Goal: Task Accomplishment & Management: Complete application form

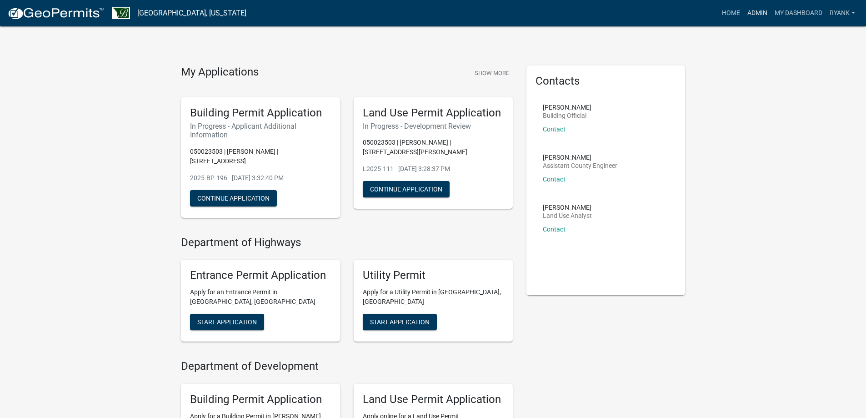
click at [758, 14] on link "Admin" at bounding box center [757, 13] width 27 height 17
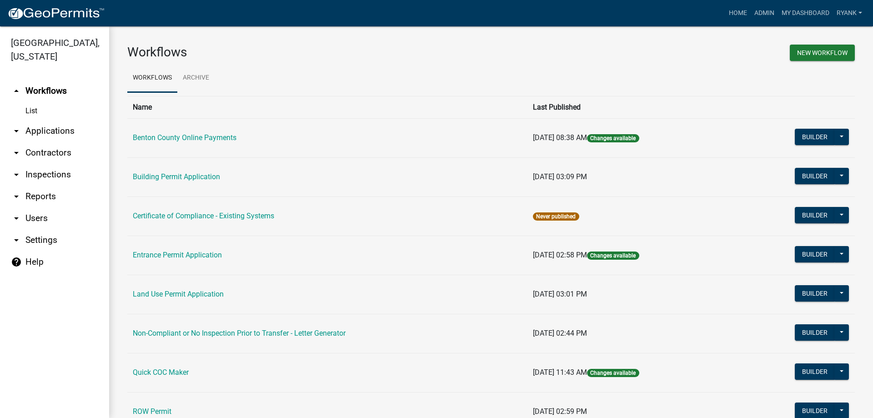
click at [40, 129] on link "arrow_drop_down Applications" at bounding box center [54, 131] width 109 height 22
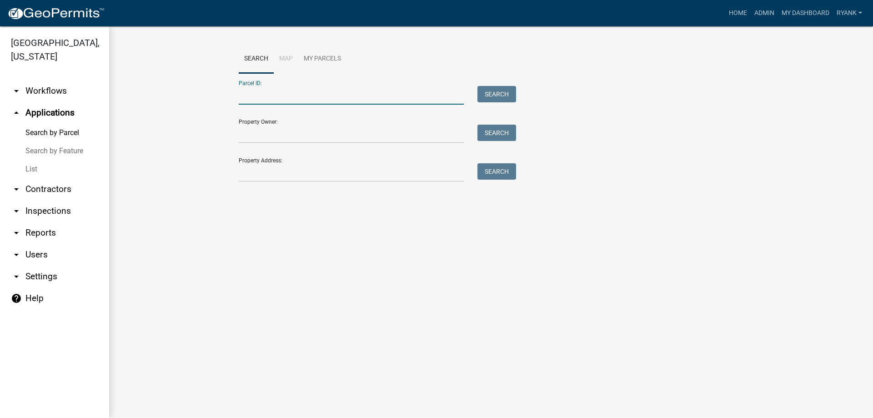
click at [303, 96] on input "Parcel ID:" at bounding box center [351, 95] width 225 height 19
type input "090036500"
click at [499, 86] on button "Search" at bounding box center [496, 94] width 39 height 16
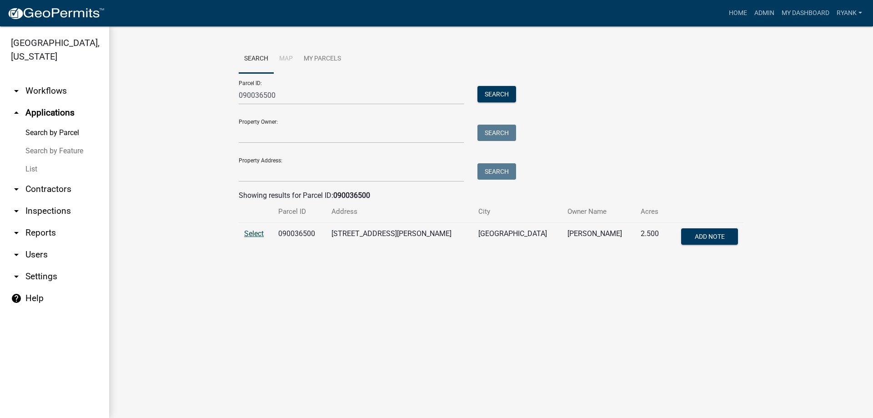
click at [245, 238] on td "Select" at bounding box center [256, 238] width 34 height 30
click at [255, 235] on span "Select" at bounding box center [254, 233] width 20 height 9
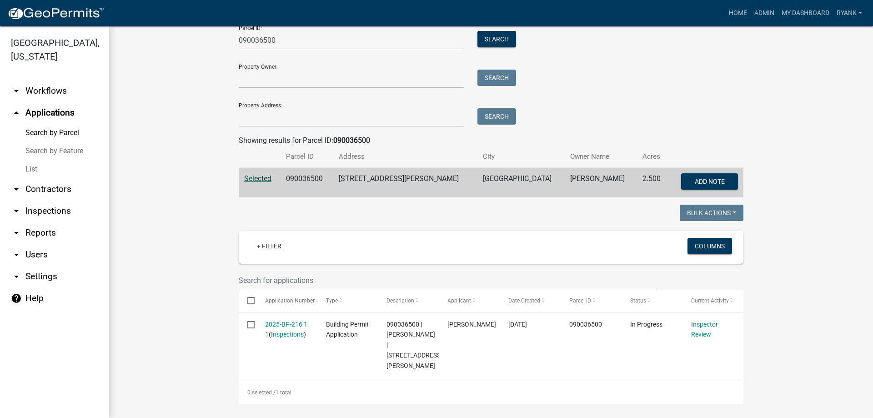
scroll to position [59, 0]
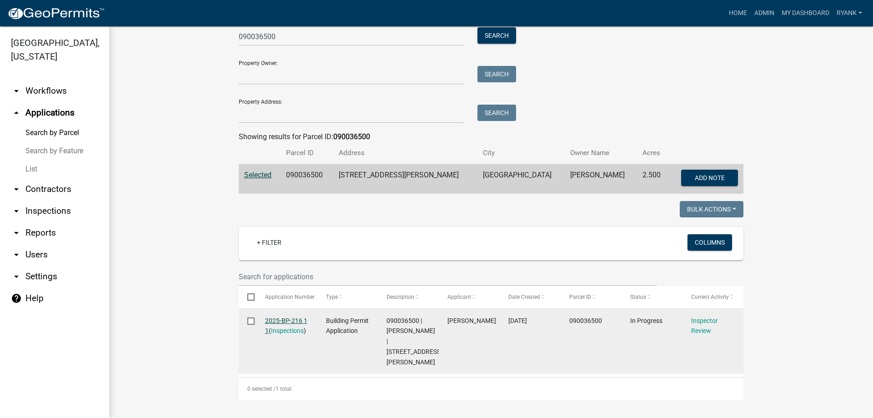
click at [282, 321] on link "2025-BP-216 1 1" at bounding box center [286, 326] width 42 height 18
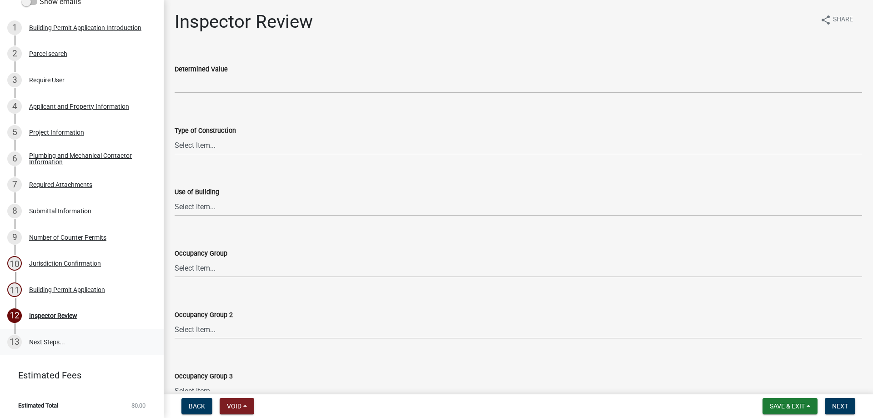
scroll to position [97, 0]
click at [60, 186] on div "Required Attachments" at bounding box center [60, 184] width 63 height 6
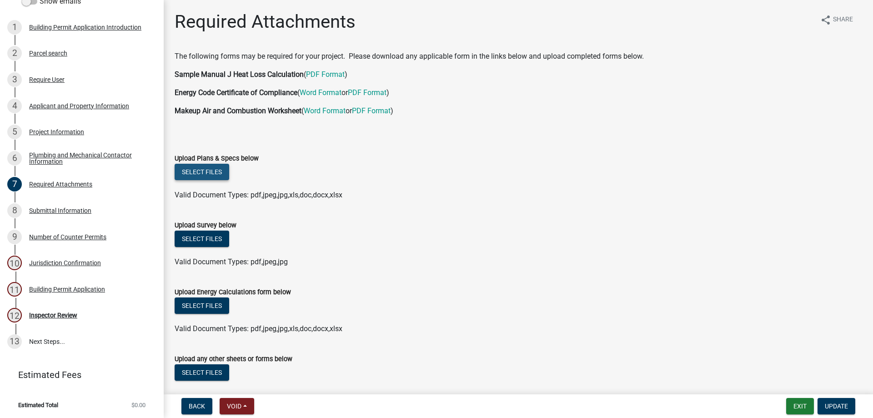
click at [198, 170] on button "Select files" at bounding box center [202, 172] width 55 height 16
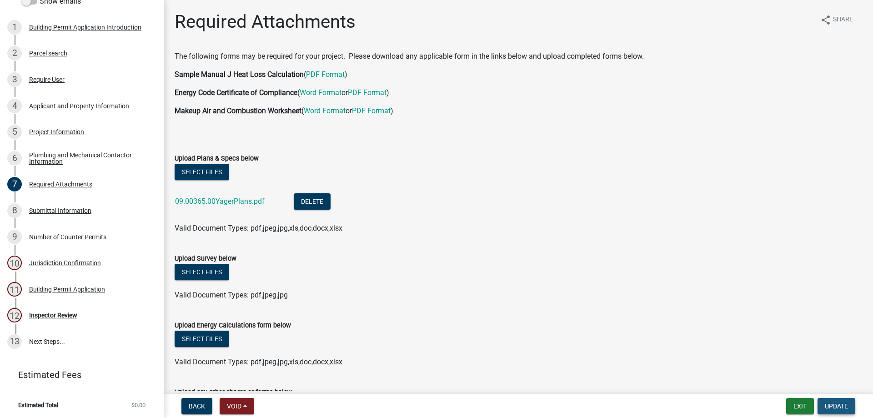
click at [847, 400] on button "Update" at bounding box center [836, 406] width 38 height 16
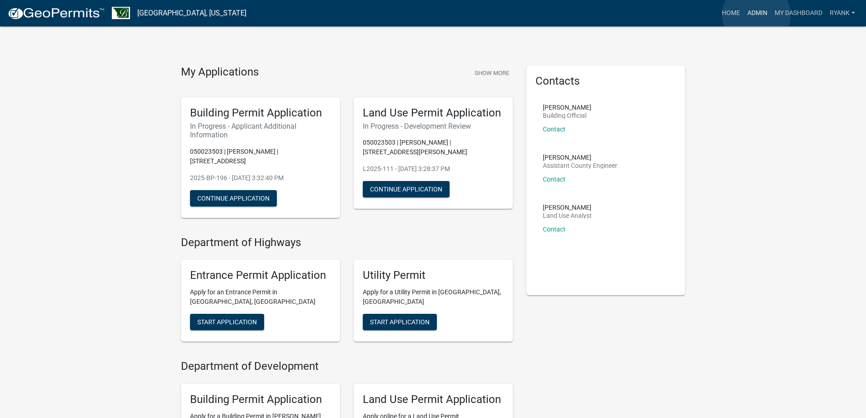
click at [756, 15] on link "Admin" at bounding box center [757, 13] width 27 height 17
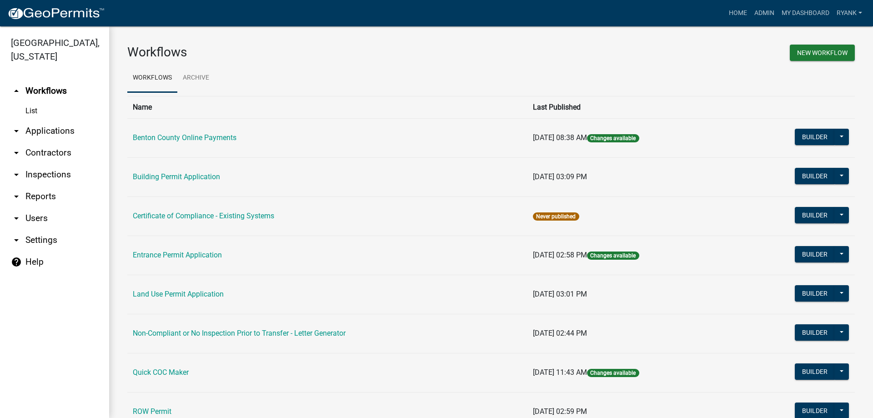
click at [56, 129] on link "arrow_drop_down Applications" at bounding box center [54, 131] width 109 height 22
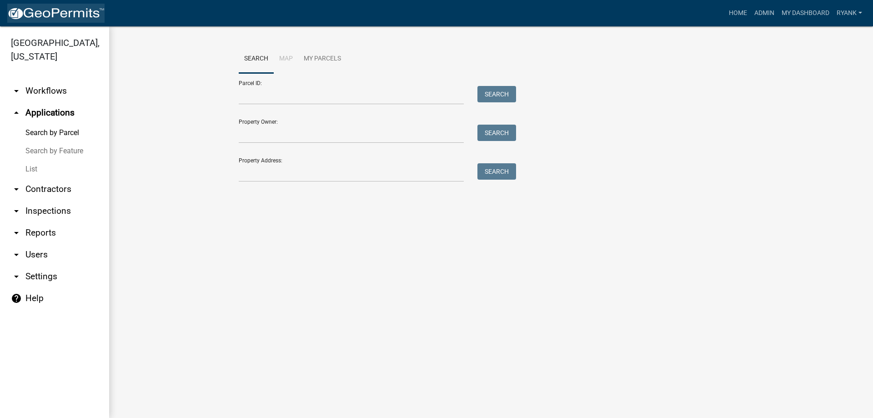
click at [38, 13] on img at bounding box center [55, 14] width 97 height 14
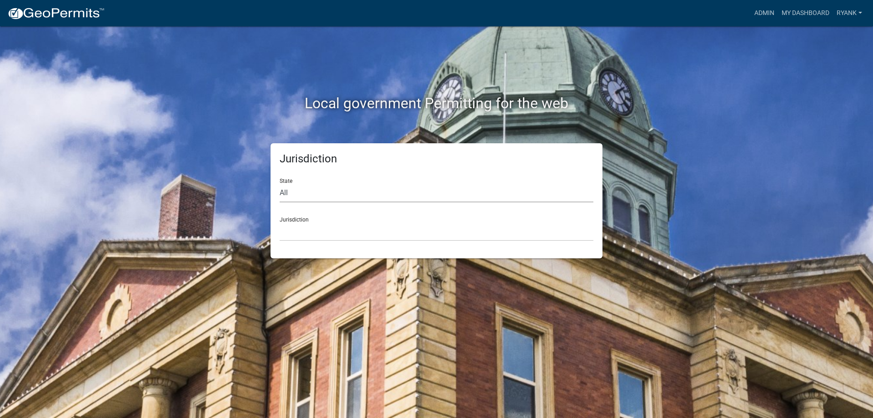
click at [328, 196] on select "All [US_STATE] [US_STATE] [US_STATE] [US_STATE] [US_STATE] [US_STATE] [US_STATE…" at bounding box center [437, 193] width 314 height 19
select select "[US_STATE]"
click at [280, 184] on select "All [US_STATE] [US_STATE] [US_STATE] [US_STATE] [US_STATE] [US_STATE] [US_STATE…" at bounding box center [437, 193] width 314 height 19
click at [324, 236] on select "[GEOGRAPHIC_DATA], [US_STATE] [GEOGRAPHIC_DATA], [US_STATE] [GEOGRAPHIC_DATA], …" at bounding box center [437, 231] width 314 height 19
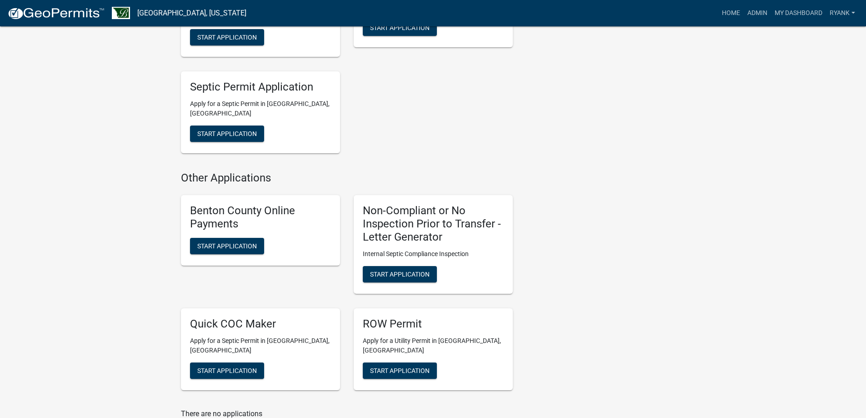
scroll to position [409, 0]
click at [421, 270] on span "Start Application" at bounding box center [400, 273] width 60 height 7
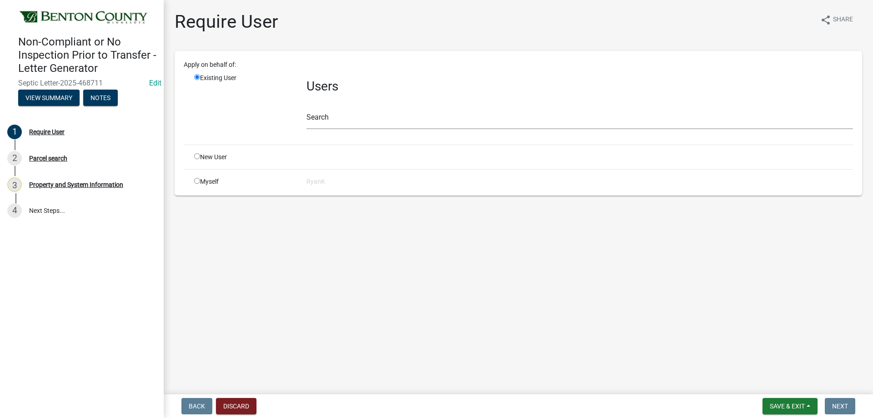
click at [198, 184] on div "Myself" at bounding box center [243, 182] width 112 height 10
click at [198, 180] on input "radio" at bounding box center [197, 181] width 6 height 6
radio input "true"
radio input "false"
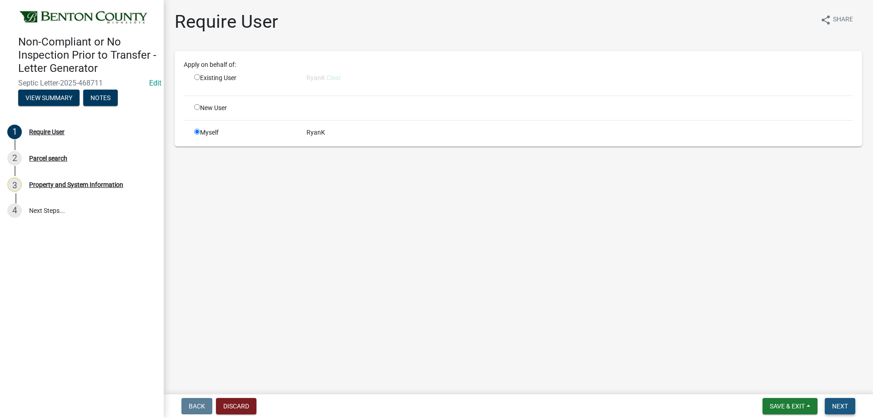
click at [847, 405] on span "Next" at bounding box center [840, 405] width 16 height 7
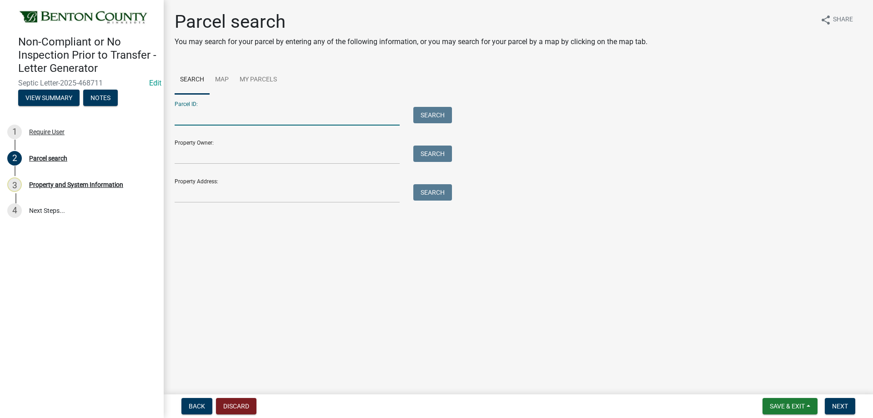
click at [257, 120] on input "Parcel ID:" at bounding box center [287, 116] width 225 height 19
type input "120008702"
click at [438, 112] on button "Search" at bounding box center [432, 115] width 39 height 16
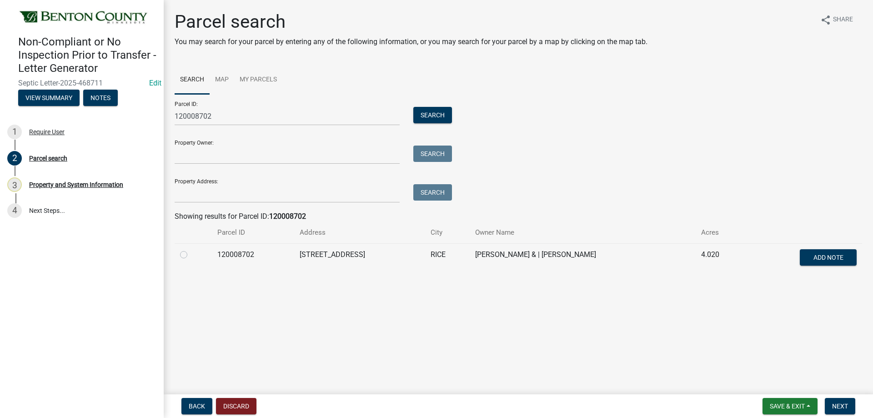
click at [175, 255] on div "Parcel search You may search for your parcel by entering any of the following i…" at bounding box center [518, 146] width 701 height 270
click at [191, 249] on label at bounding box center [191, 249] width 0 height 0
click at [191, 253] on input "radio" at bounding box center [194, 252] width 6 height 6
radio input "true"
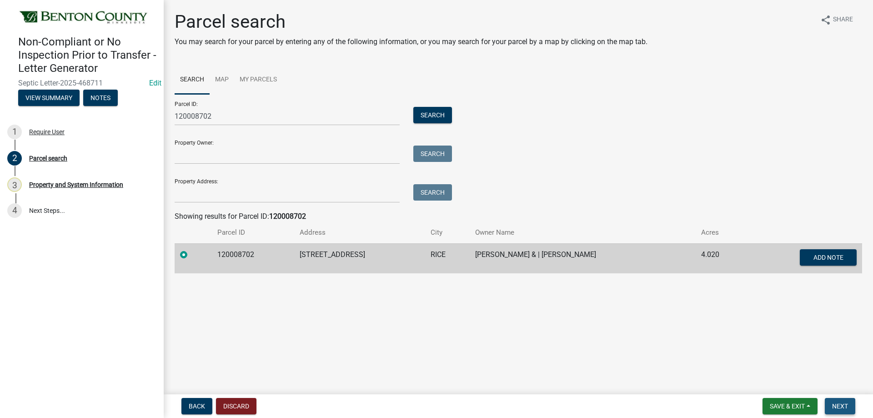
click at [840, 407] on span "Next" at bounding box center [840, 405] width 16 height 7
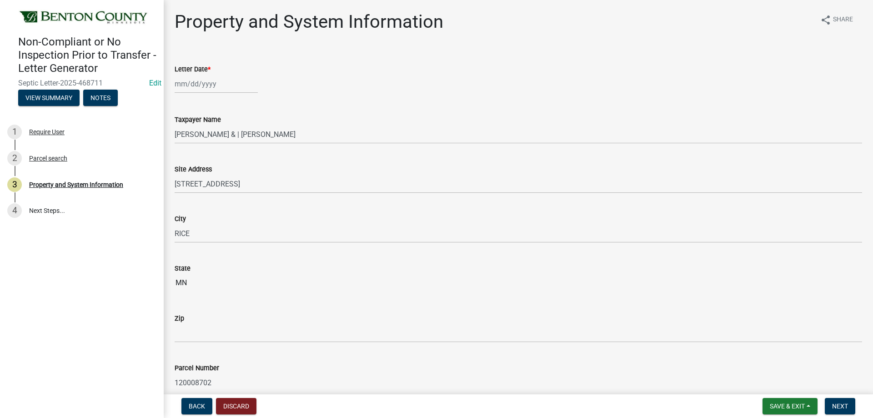
select select "8"
select select "2025"
click at [233, 87] on div "[PERSON_NAME] Feb Mar Apr [PERSON_NAME][DATE] Oct Nov [DATE] 1526 1527 1528 152…" at bounding box center [216, 84] width 83 height 19
click at [183, 191] on div "25" at bounding box center [183, 190] width 15 height 15
type input "[DATE]"
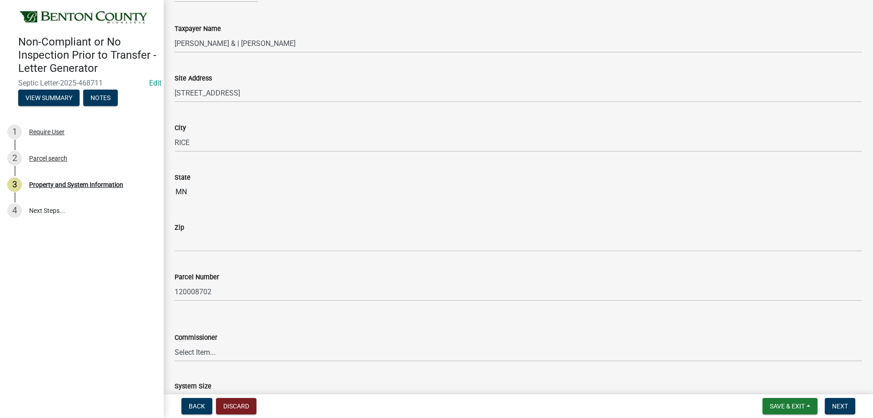
scroll to position [136, 0]
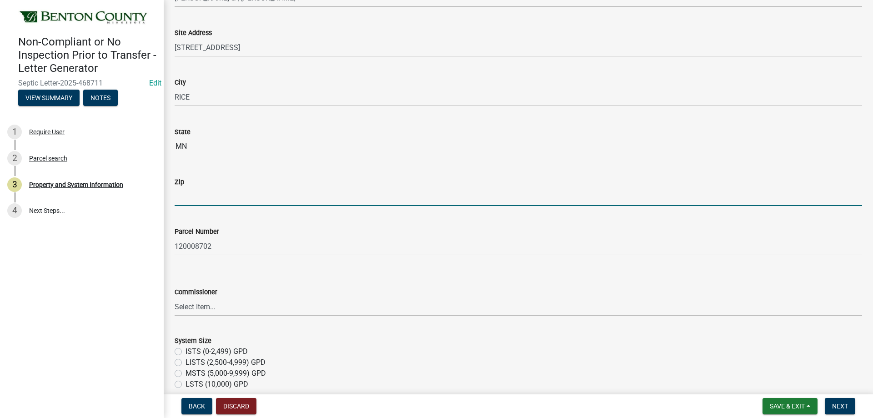
click at [199, 199] on input "Zip" at bounding box center [518, 196] width 687 height 19
paste input "56367"
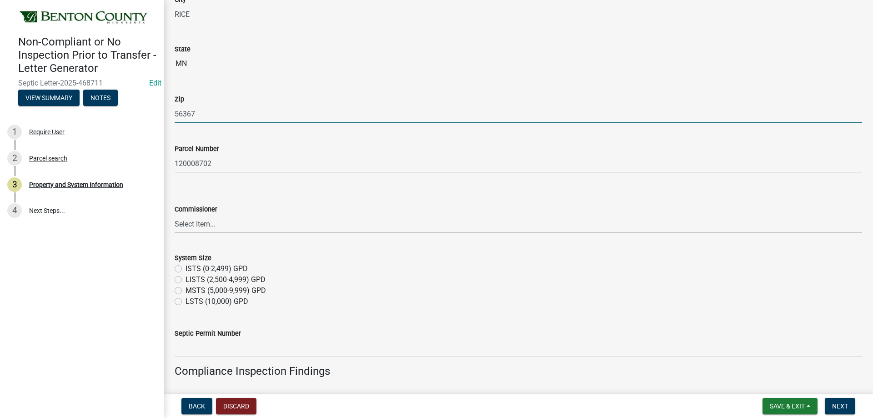
scroll to position [227, 0]
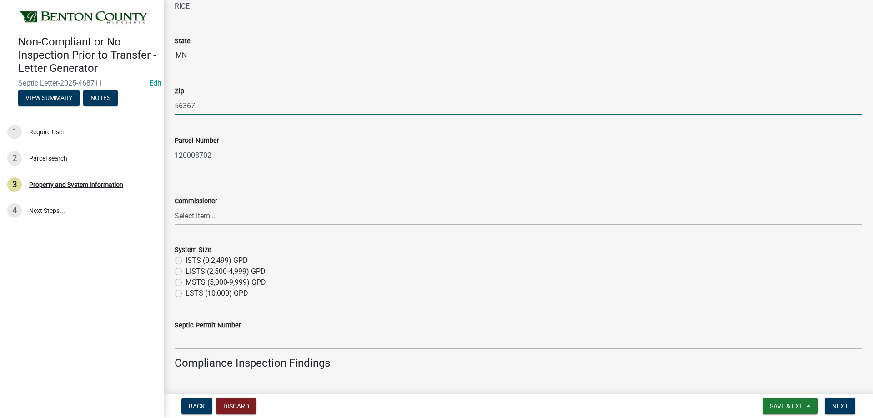
type input "56367"
click at [224, 213] on select "Select Item... [PERSON_NAME], District 1 [PERSON_NAME], District 2 [PERSON_NAME…" at bounding box center [518, 215] width 687 height 19
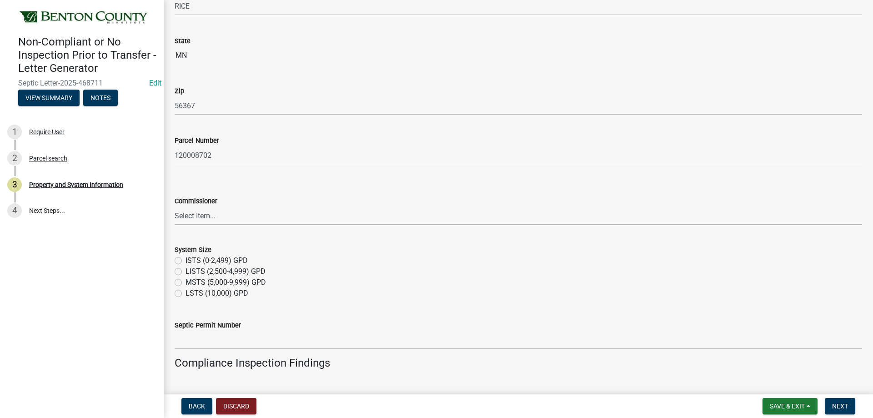
click at [205, 215] on select "Select Item... [PERSON_NAME], District 1 [PERSON_NAME], District 2 [PERSON_NAME…" at bounding box center [518, 215] width 687 height 19
click at [175, 206] on select "Select Item... [PERSON_NAME], District 1 [PERSON_NAME], District 2 [PERSON_NAME…" at bounding box center [518, 215] width 687 height 19
select select "e10321ed-7f26-4272-99bc-86aea7b634d8"
click at [185, 258] on label "ISTS (0-2,499) GPD" at bounding box center [216, 260] width 62 height 11
click at [185, 258] on input "ISTS (0-2,499) GPD" at bounding box center [188, 258] width 6 height 6
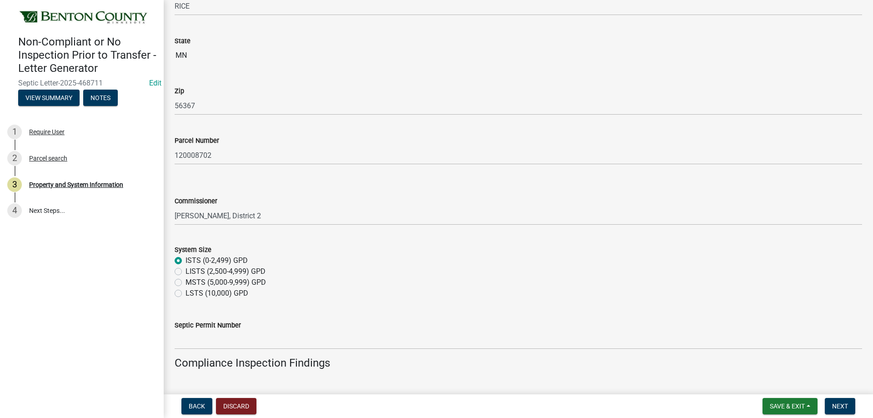
radio input "true"
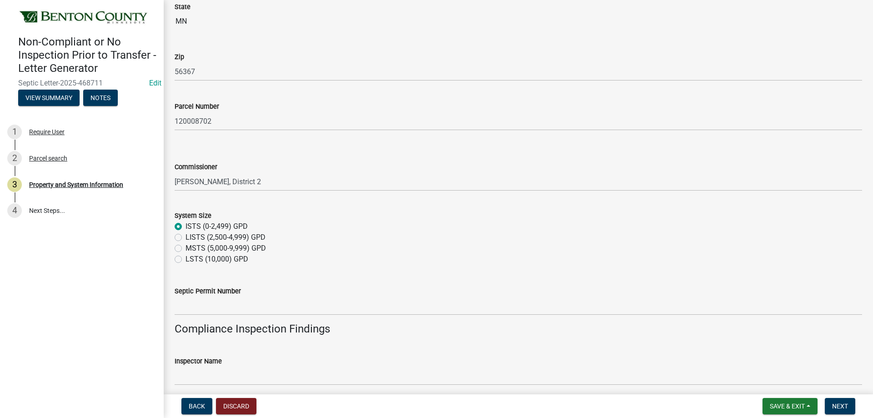
scroll to position [364, 0]
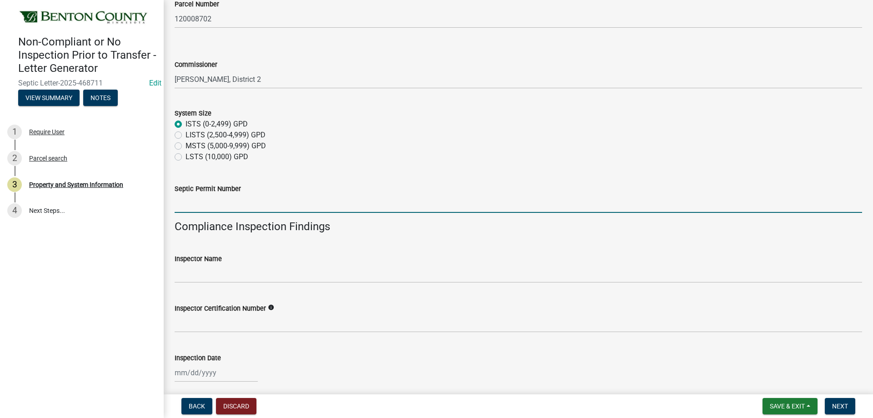
click at [209, 201] on input "Septic Permit Number" at bounding box center [518, 203] width 687 height 19
type input "127"
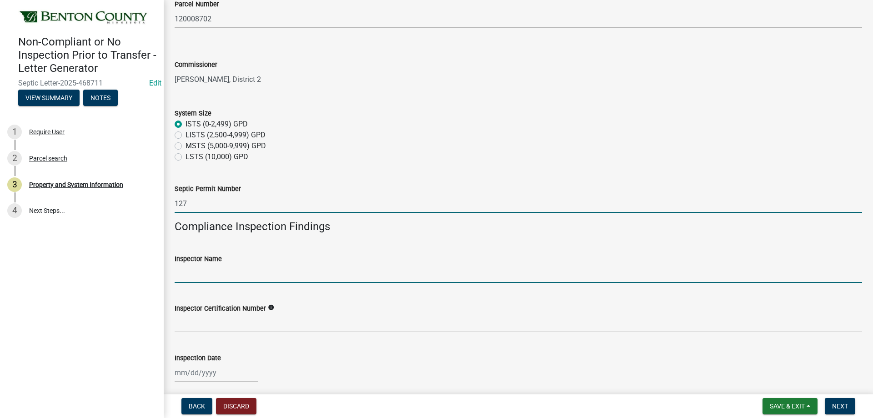
click at [217, 274] on input "Inspector Name" at bounding box center [518, 273] width 687 height 19
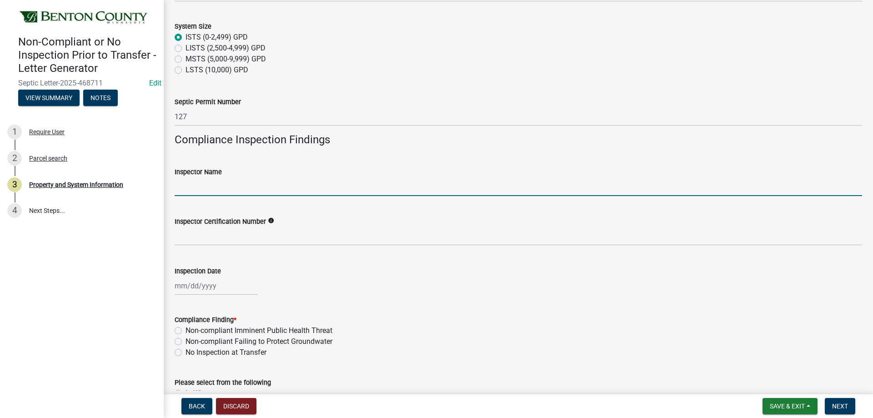
scroll to position [455, 0]
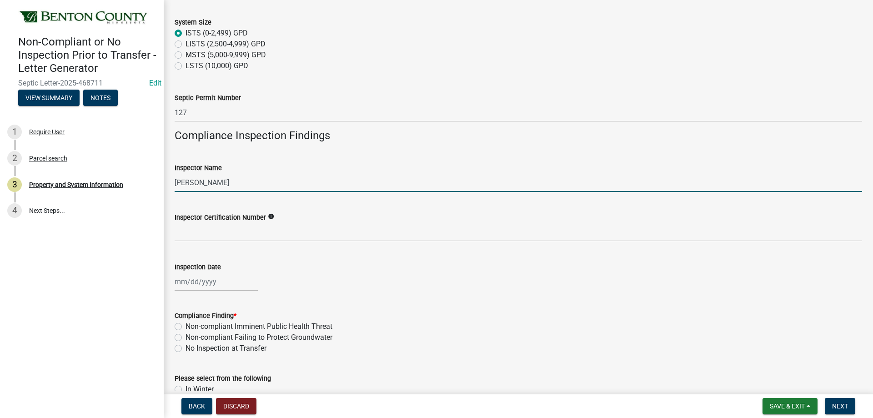
type input "[PERSON_NAME]"
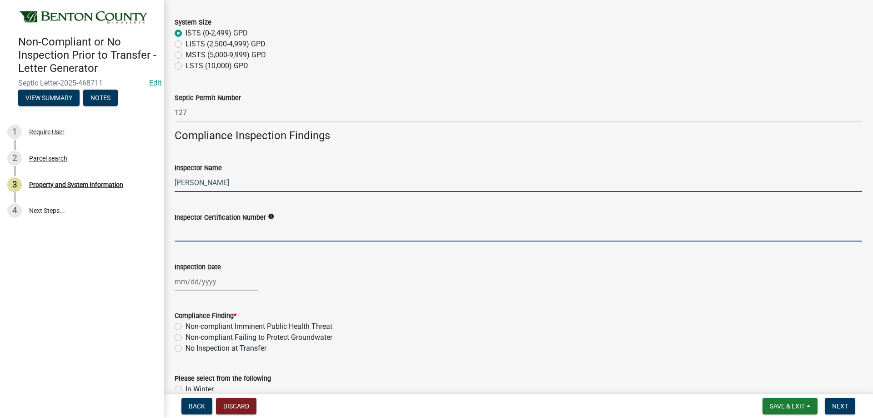
click at [192, 239] on input "Inspector Certification Number" at bounding box center [518, 232] width 687 height 19
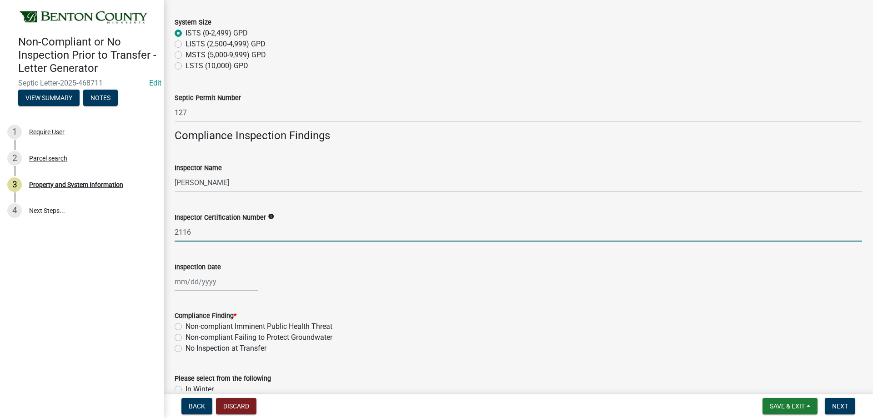
type input "2116"
select select "8"
select select "2025"
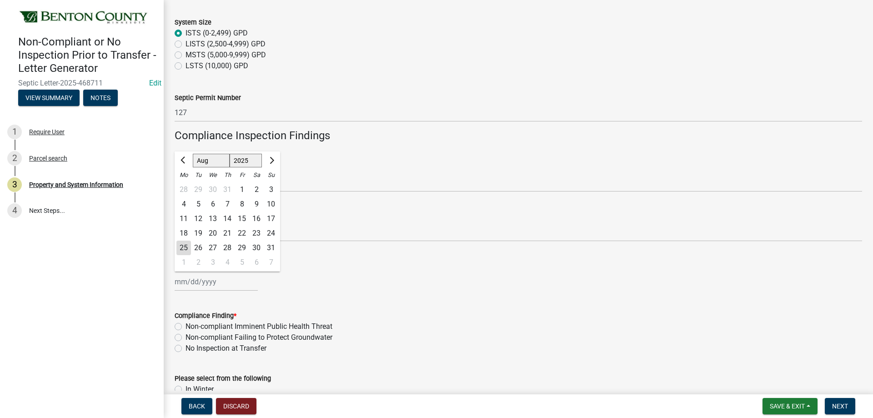
click at [219, 284] on input "Inspection Date" at bounding box center [216, 281] width 83 height 19
click at [395, 302] on form "Compliance Finding * Non-compliant Imminent Public Health Threat Non-compliant …" at bounding box center [518, 326] width 687 height 55
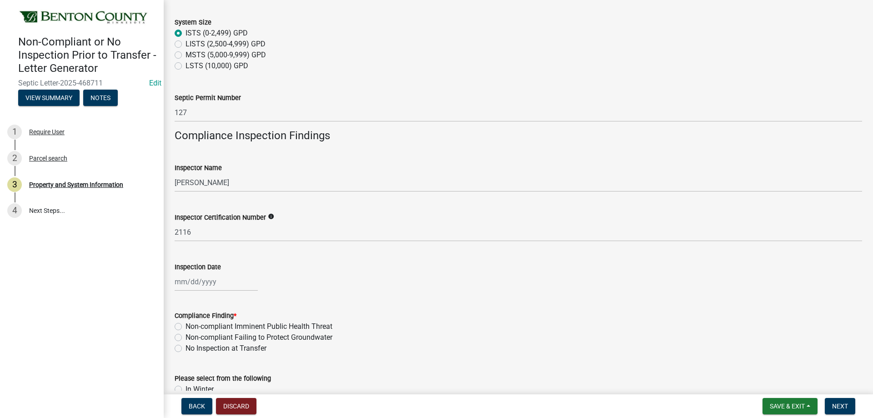
select select "8"
select select "2025"
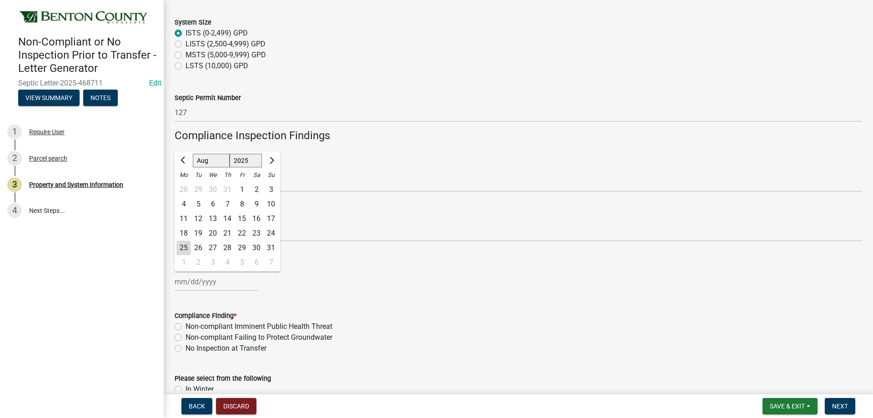
click at [192, 281] on div "[PERSON_NAME] Feb Mar Apr [PERSON_NAME][DATE] Oct Nov [DATE] 1526 1527 1528 152…" at bounding box center [216, 281] width 83 height 19
click at [185, 230] on div "18" at bounding box center [183, 233] width 15 height 15
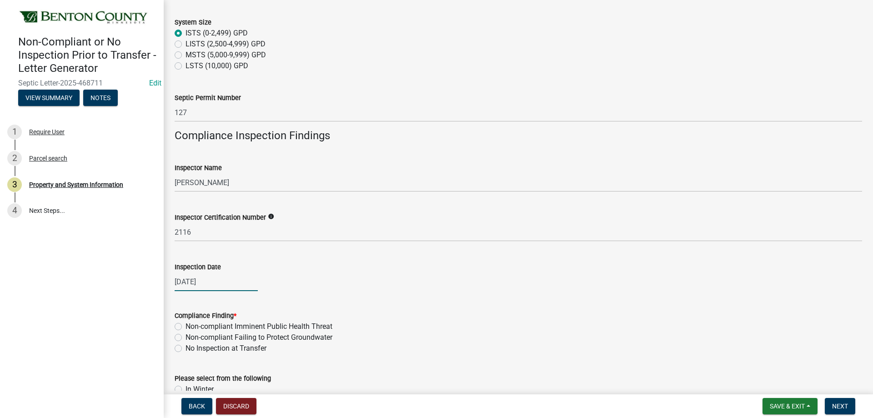
type input "[DATE]"
select select "8"
select select "2025"
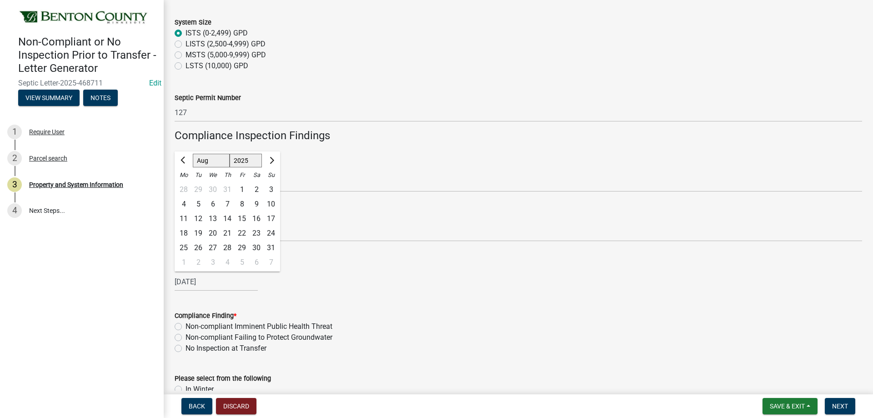
click at [265, 303] on form "Compliance Finding * Non-compliant Imminent Public Health Threat Non-compliant …" at bounding box center [518, 326] width 687 height 55
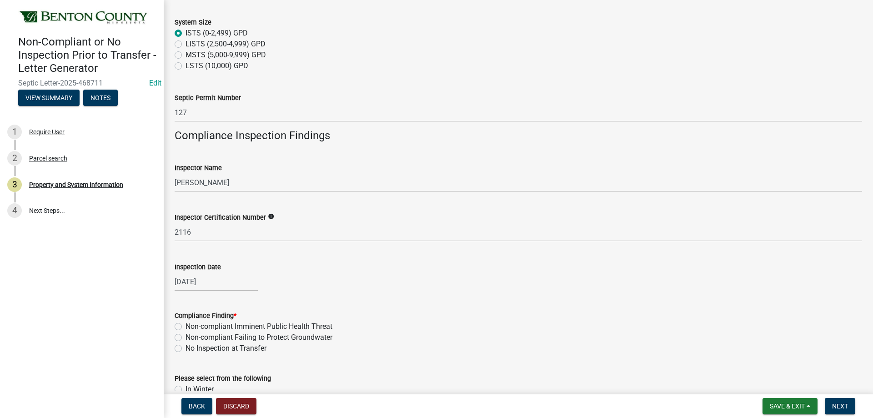
click at [370, 279] on div "[DATE]" at bounding box center [518, 281] width 687 height 19
click at [220, 276] on div "[DATE]" at bounding box center [216, 281] width 83 height 19
select select "7"
select select "2025"
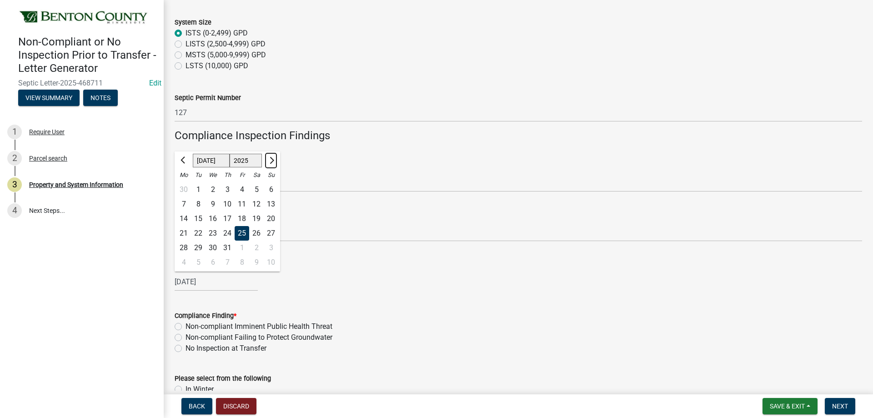
click at [270, 162] on span "Next month" at bounding box center [270, 160] width 7 height 7
select select "8"
click at [184, 233] on div "18" at bounding box center [183, 233] width 15 height 15
type input "[DATE]"
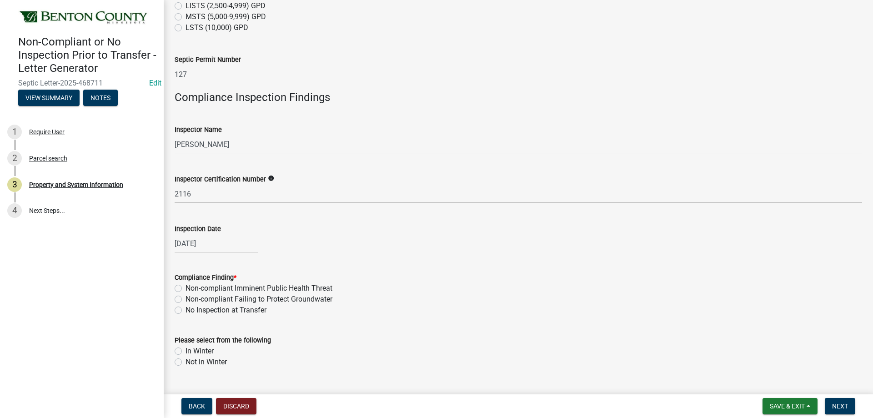
scroll to position [546, 0]
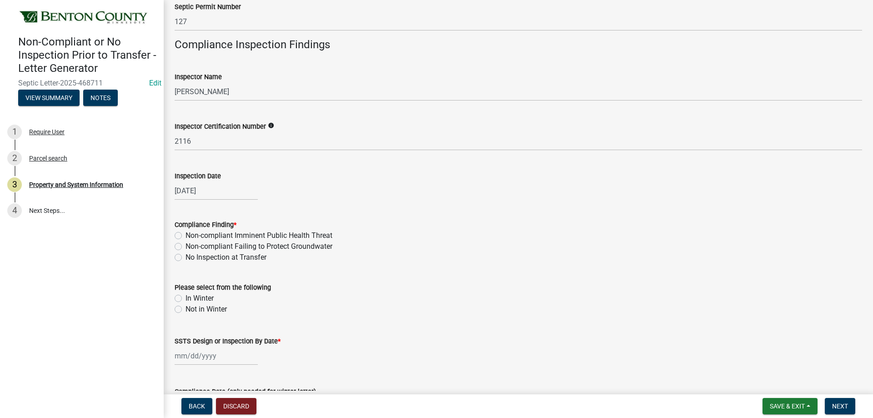
click at [182, 249] on div "Non-compliant Failing to Protect Groundwater" at bounding box center [518, 246] width 687 height 11
click at [185, 246] on label "Non-compliant Failing to Protect Groundwater" at bounding box center [258, 246] width 147 height 11
click at [185, 246] on input "Non-compliant Failing to Protect Groundwater" at bounding box center [188, 244] width 6 height 6
radio input "true"
click at [185, 311] on label "Not in Winter" at bounding box center [205, 309] width 41 height 11
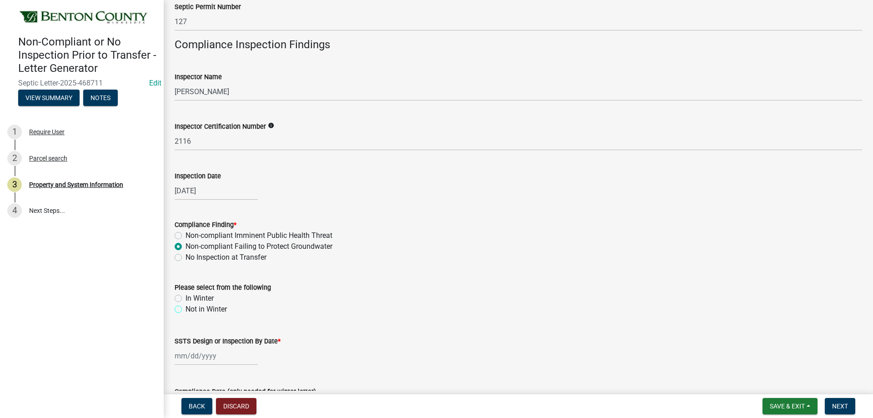
click at [185, 310] on input "Not in Winter" at bounding box center [188, 307] width 6 height 6
radio input "true"
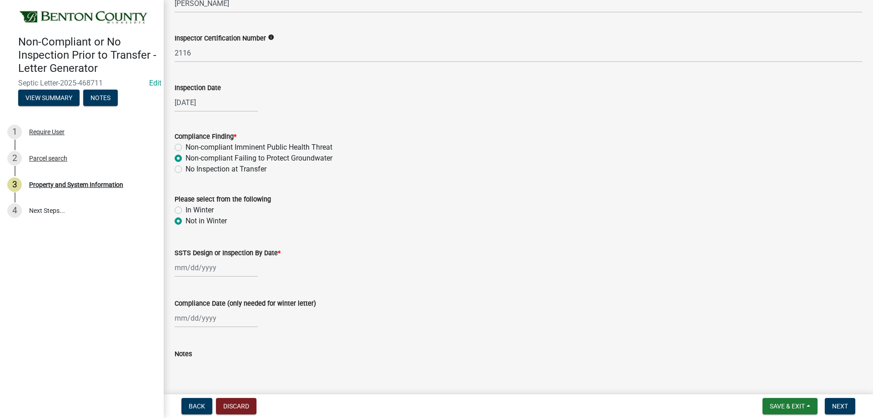
scroll to position [636, 0]
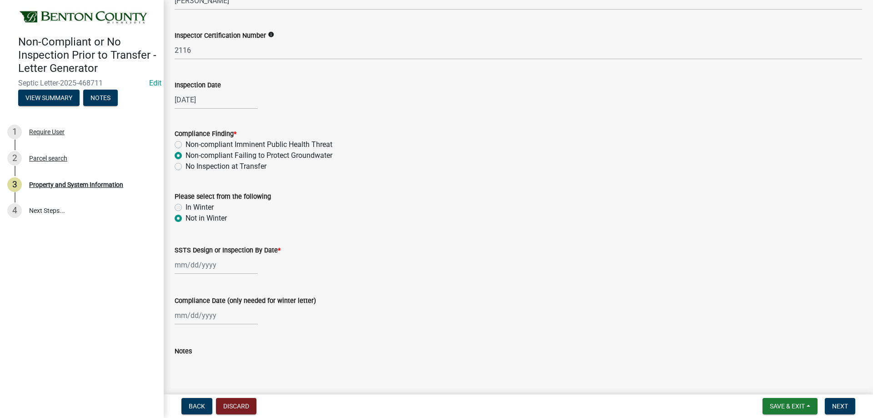
click at [204, 265] on div at bounding box center [216, 264] width 83 height 19
select select "8"
select select "2025"
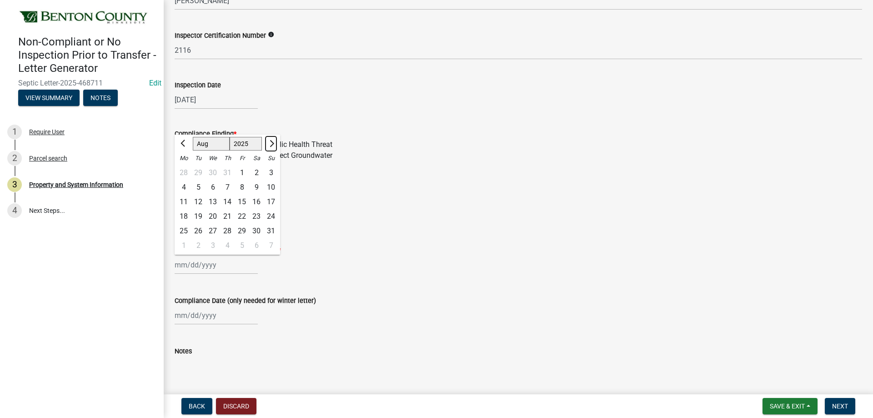
click at [270, 145] on span "Next month" at bounding box center [270, 143] width 7 height 7
select select "9"
click at [242, 219] on div "26" at bounding box center [242, 216] width 15 height 15
type input "[DATE]"
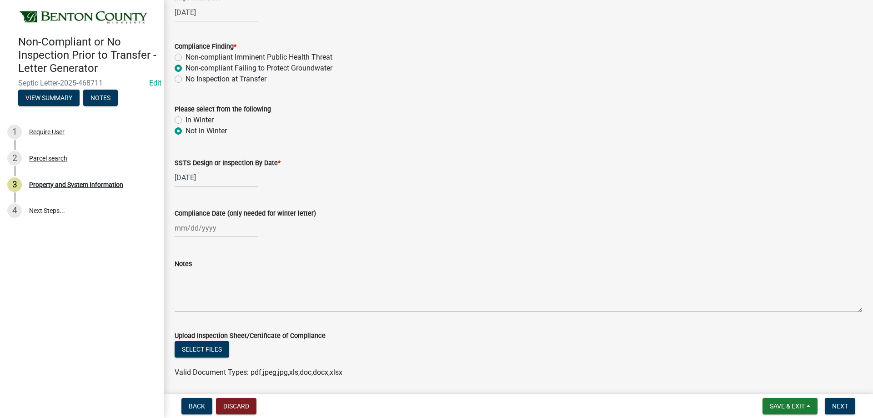
scroll to position [727, 0]
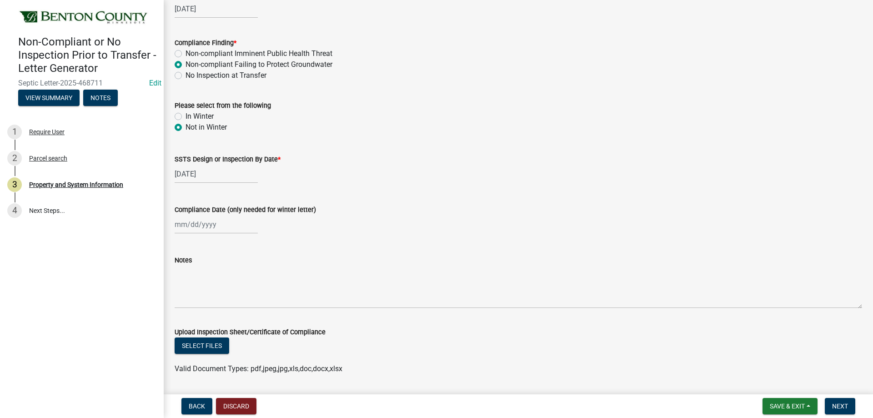
select select "8"
select select "2025"
click at [202, 226] on div "[PERSON_NAME] Feb Mar Apr [PERSON_NAME][DATE] Oct Nov [DATE] 1526 1527 1528 152…" at bounding box center [216, 224] width 83 height 19
click at [429, 229] on div "[PERSON_NAME] Feb Mar Apr [PERSON_NAME][DATE] Oct Nov [DATE] 1526 1527 1528 152…" at bounding box center [518, 224] width 687 height 19
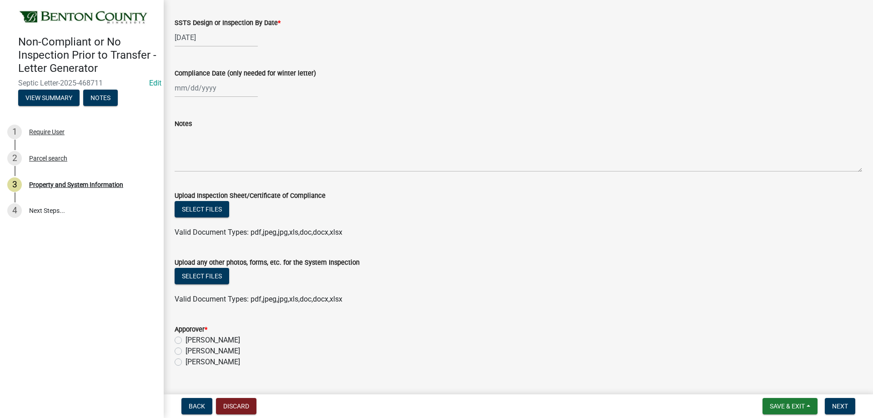
scroll to position [884, 0]
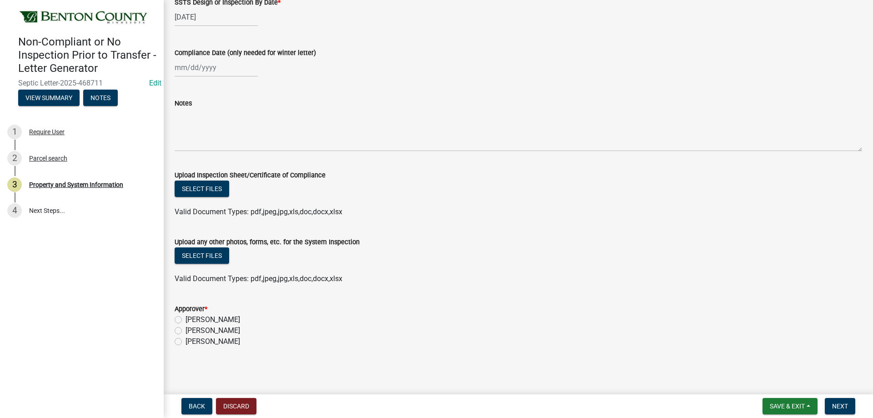
click at [185, 341] on label "[PERSON_NAME]" at bounding box center [212, 341] width 55 height 11
click at [185, 341] on input "[PERSON_NAME]" at bounding box center [188, 339] width 6 height 6
radio input "true"
click at [215, 188] on button "Select files" at bounding box center [202, 188] width 55 height 16
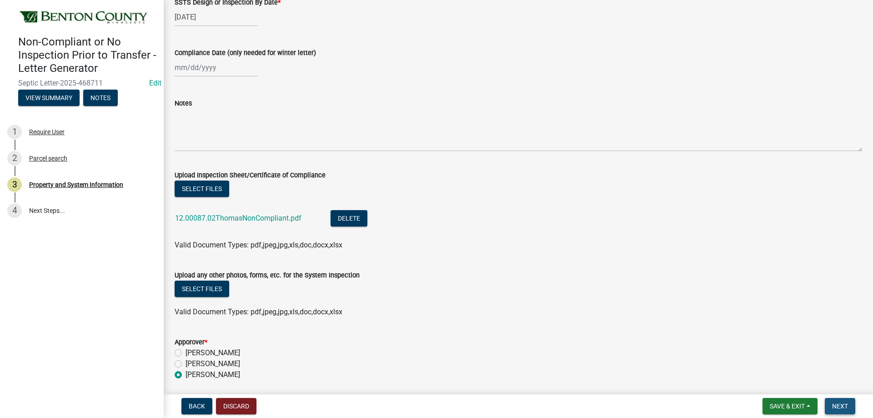
click at [849, 404] on button "Next" at bounding box center [840, 406] width 30 height 16
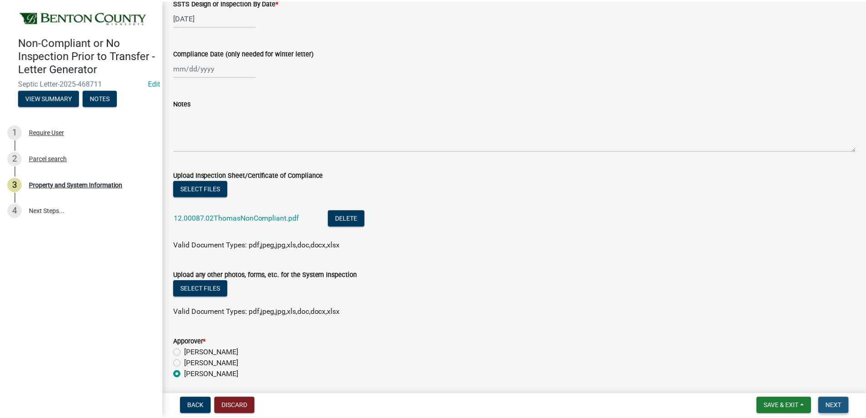
scroll to position [0, 0]
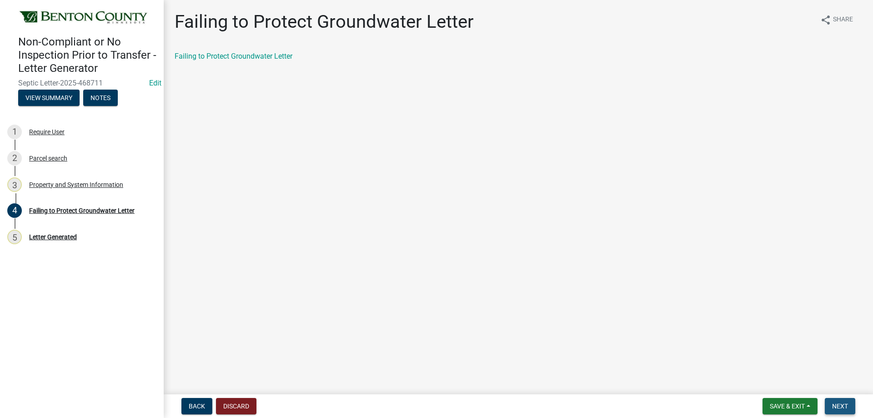
click at [846, 408] on span "Next" at bounding box center [840, 405] width 16 height 7
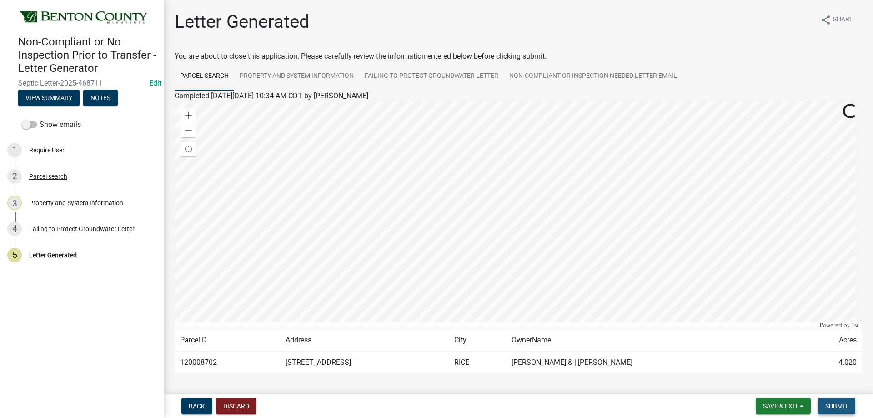
click at [846, 408] on span "Submit" at bounding box center [836, 405] width 23 height 7
